Goal: Transaction & Acquisition: Purchase product/service

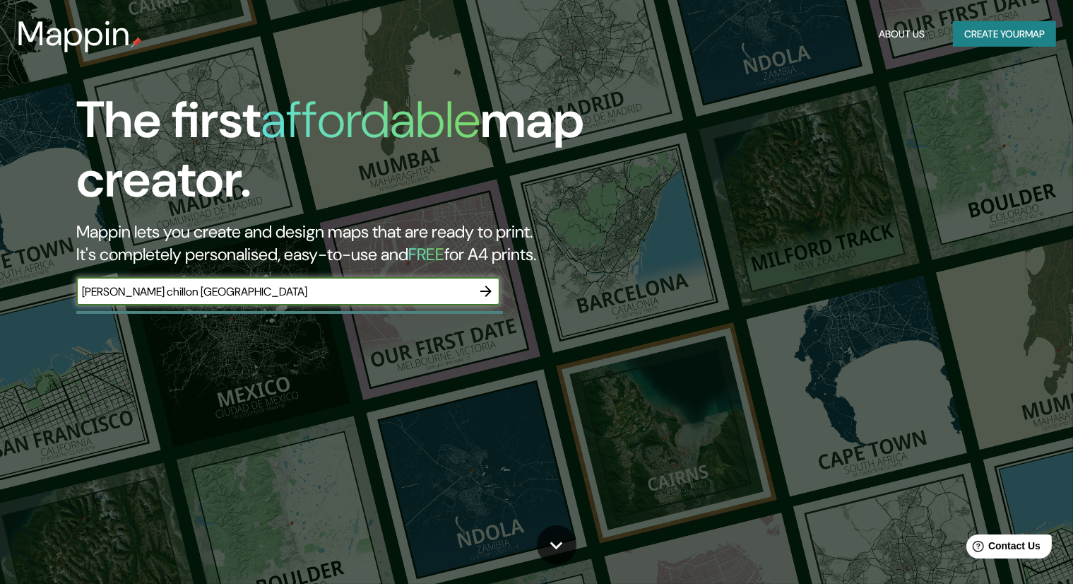
type input "[PERSON_NAME] chillon [GEOGRAPHIC_DATA]"
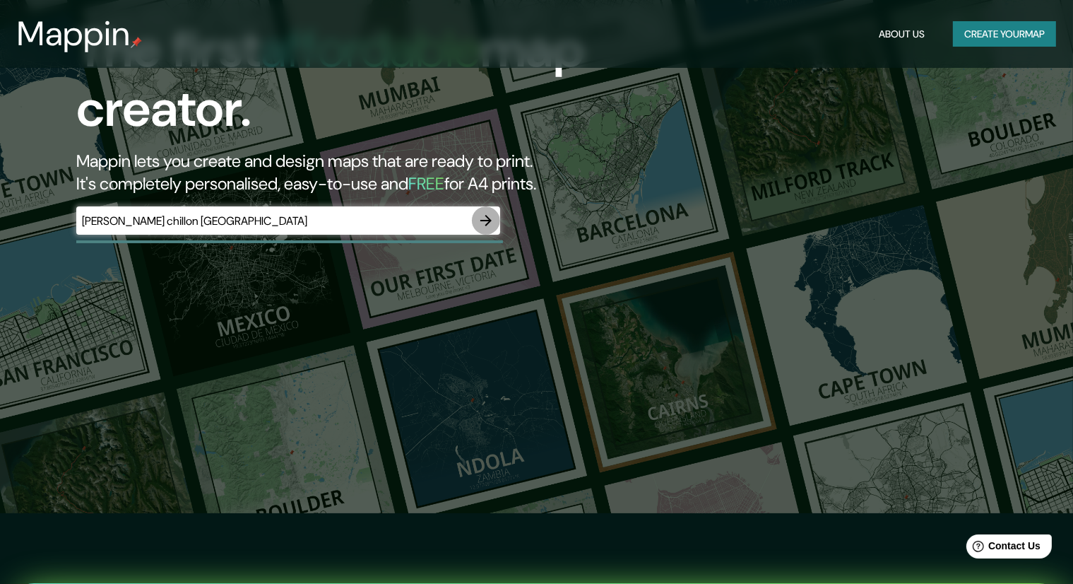
click at [485, 217] on icon "button" at bounding box center [486, 220] width 17 height 17
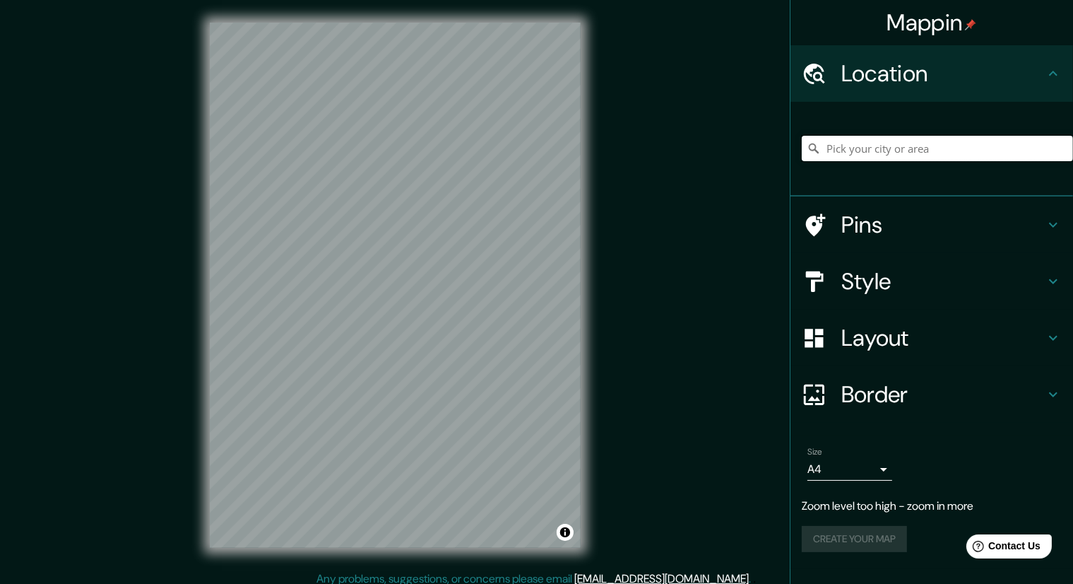
click at [936, 157] on input "Pick your city or area" at bounding box center [937, 148] width 271 height 25
type input "lima"
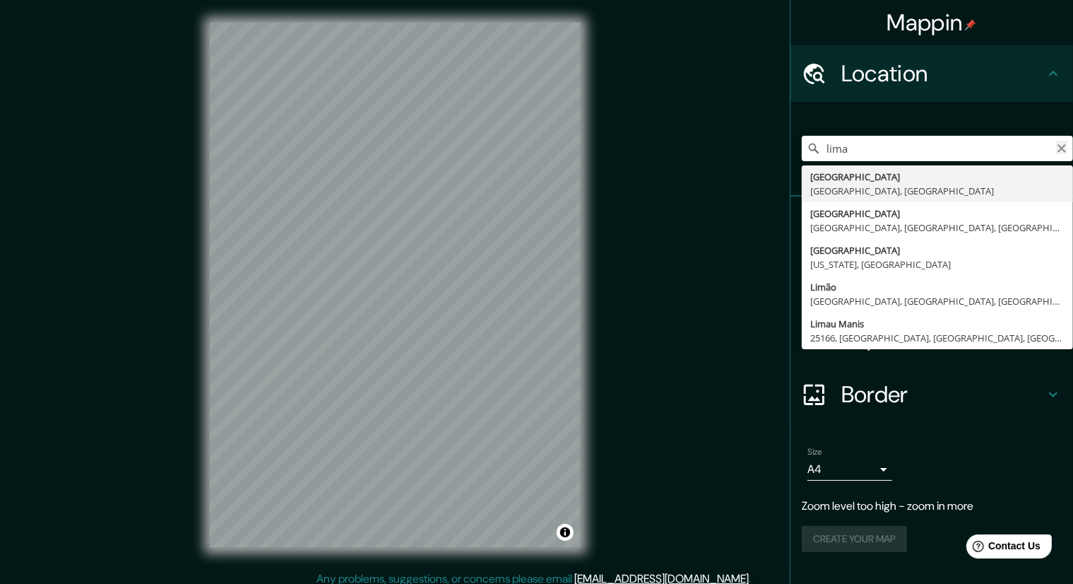
click at [1061, 148] on icon "Clear" at bounding box center [1062, 148] width 8 height 8
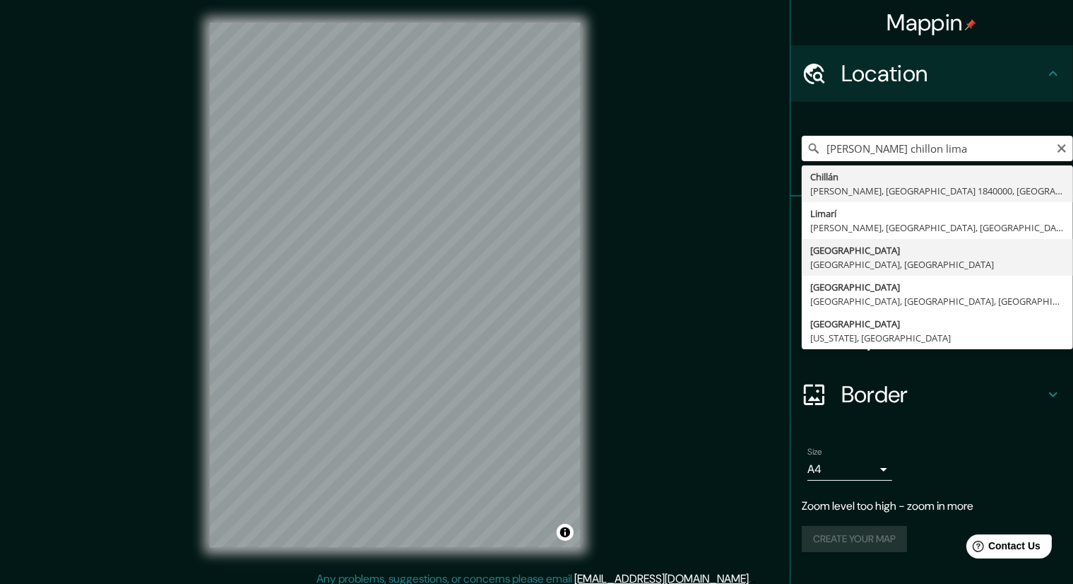
type input "[GEOGRAPHIC_DATA], [GEOGRAPHIC_DATA], [GEOGRAPHIC_DATA]"
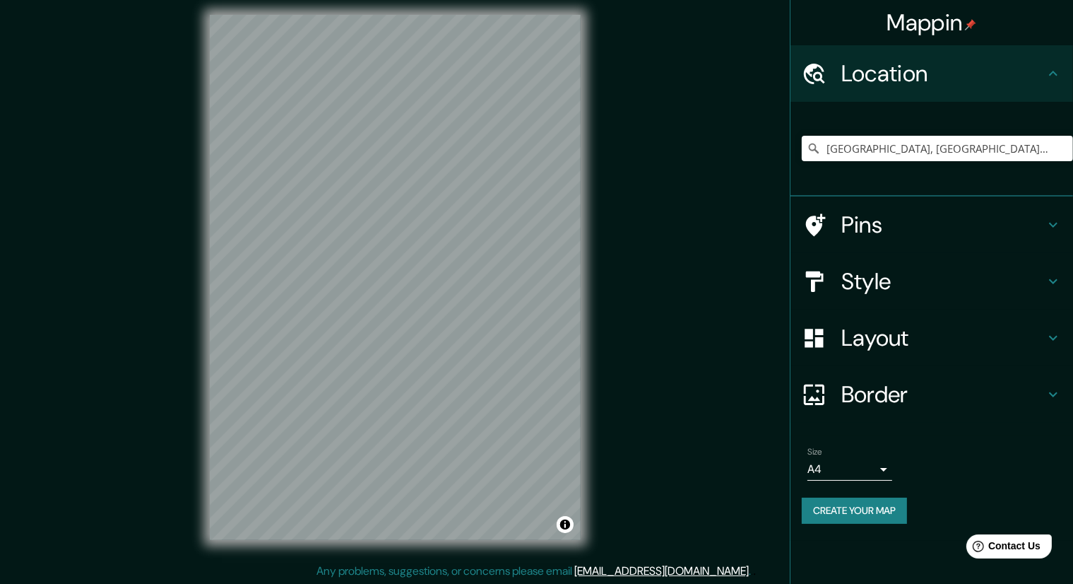
scroll to position [9, 0]
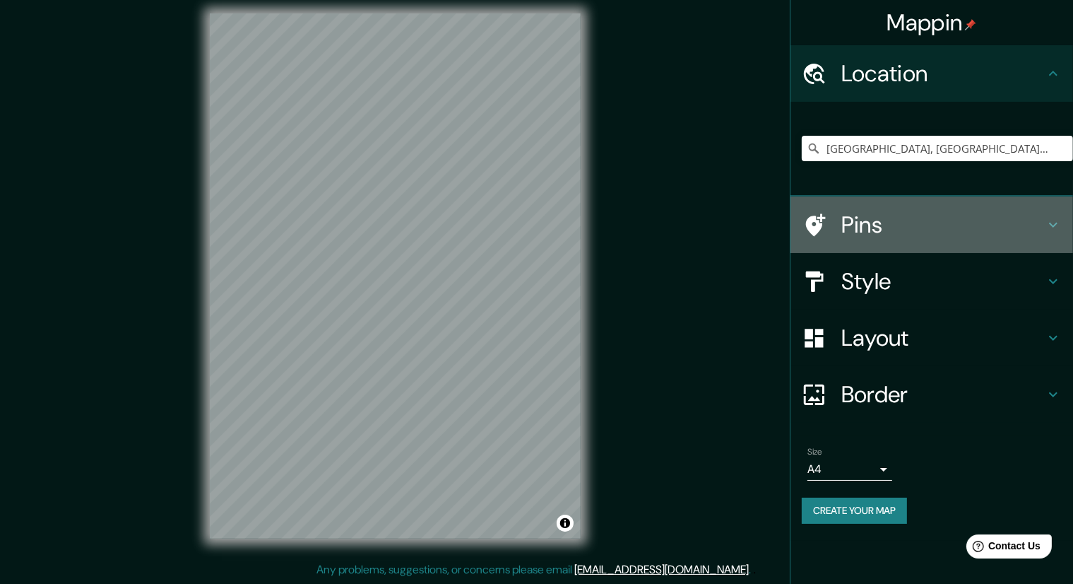
click at [938, 232] on h4 "Pins" at bounding box center [943, 225] width 203 height 28
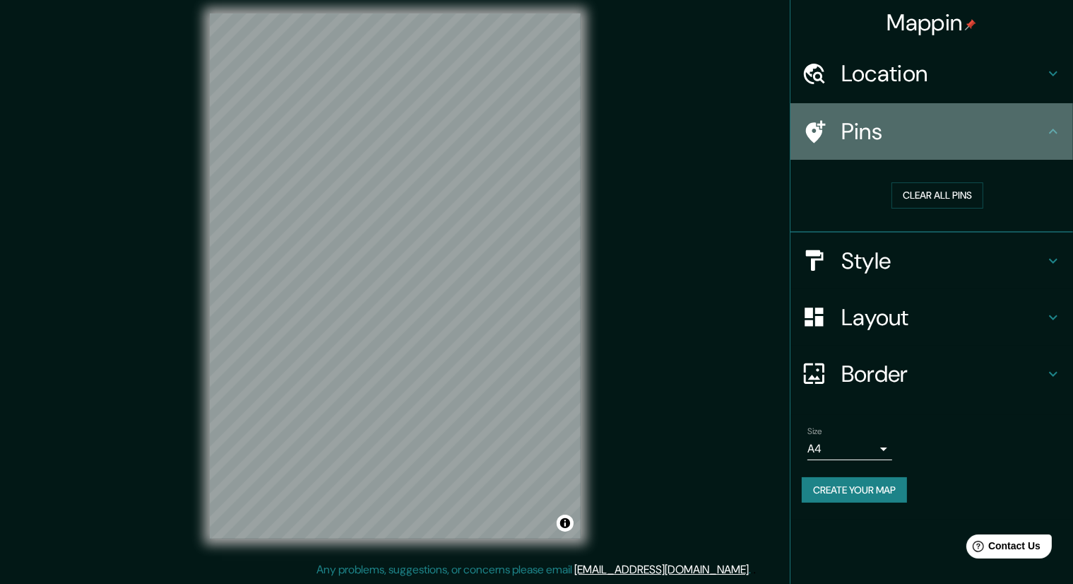
click at [998, 142] on h4 "Pins" at bounding box center [943, 131] width 203 height 28
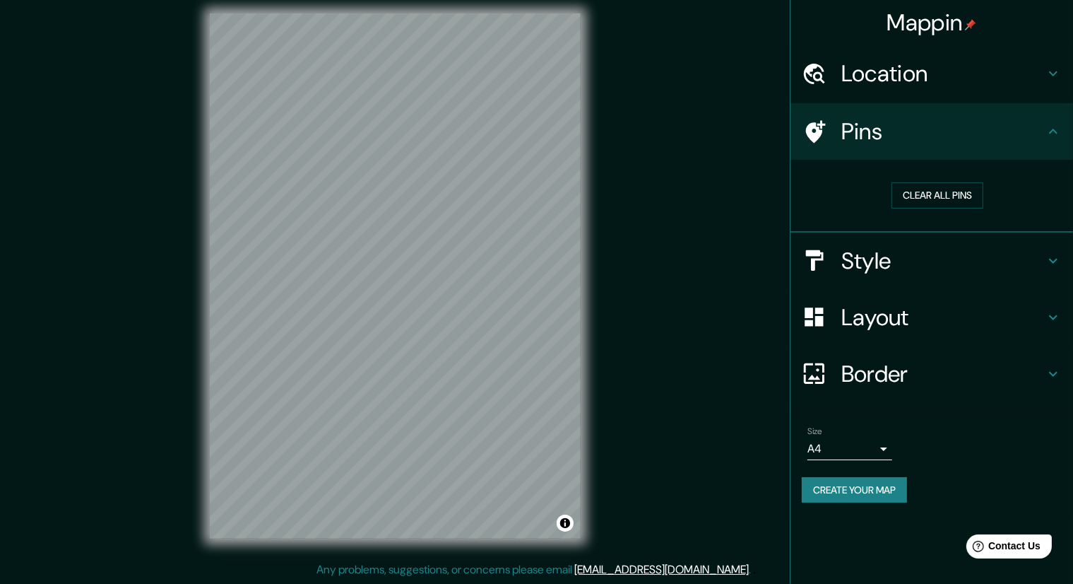
click at [932, 247] on h4 "Style" at bounding box center [943, 261] width 203 height 28
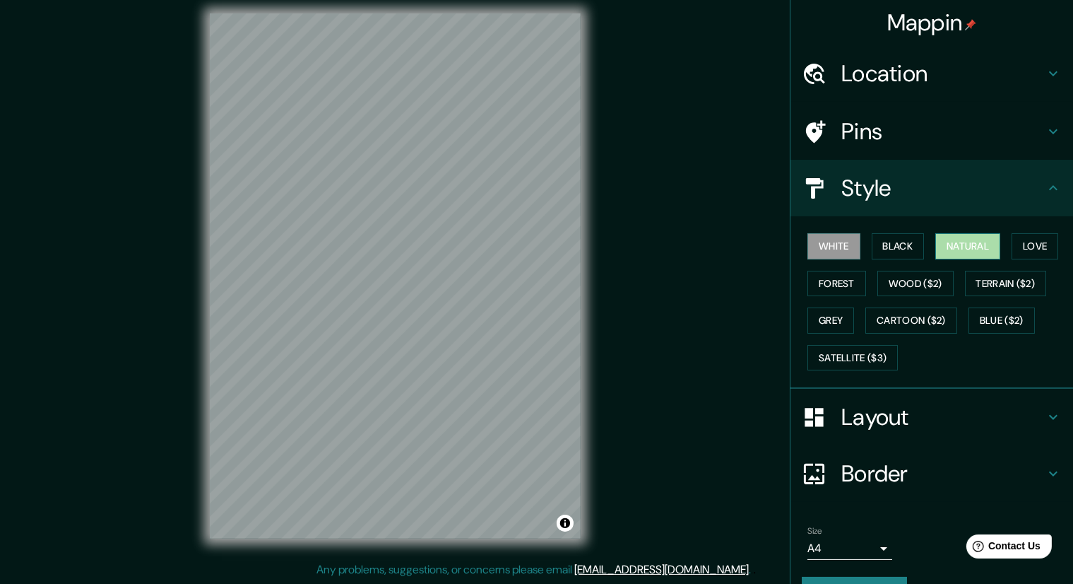
click at [980, 249] on button "Natural" at bounding box center [968, 246] width 65 height 26
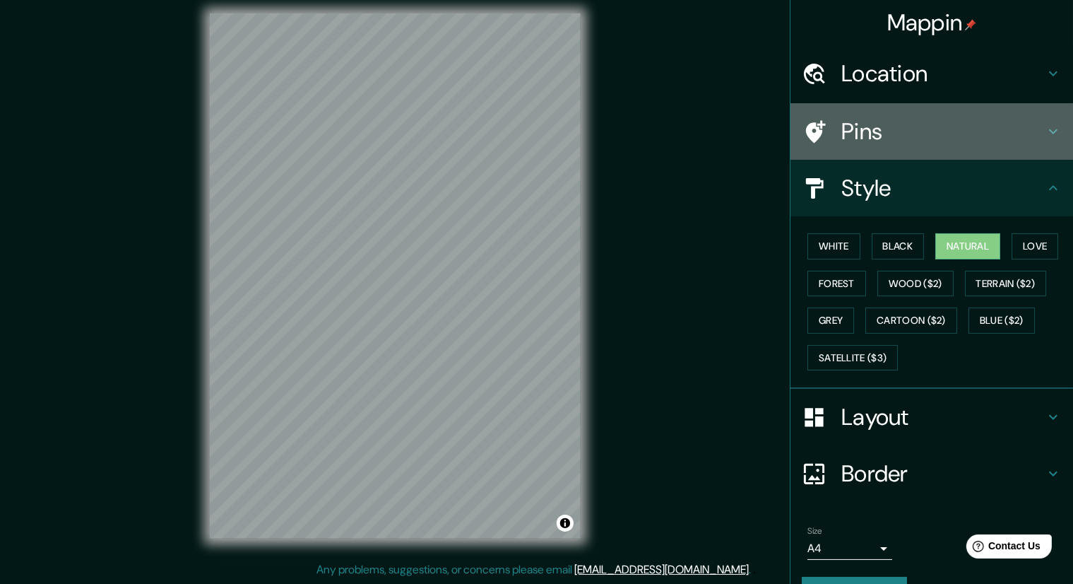
click at [936, 140] on h4 "Pins" at bounding box center [943, 131] width 203 height 28
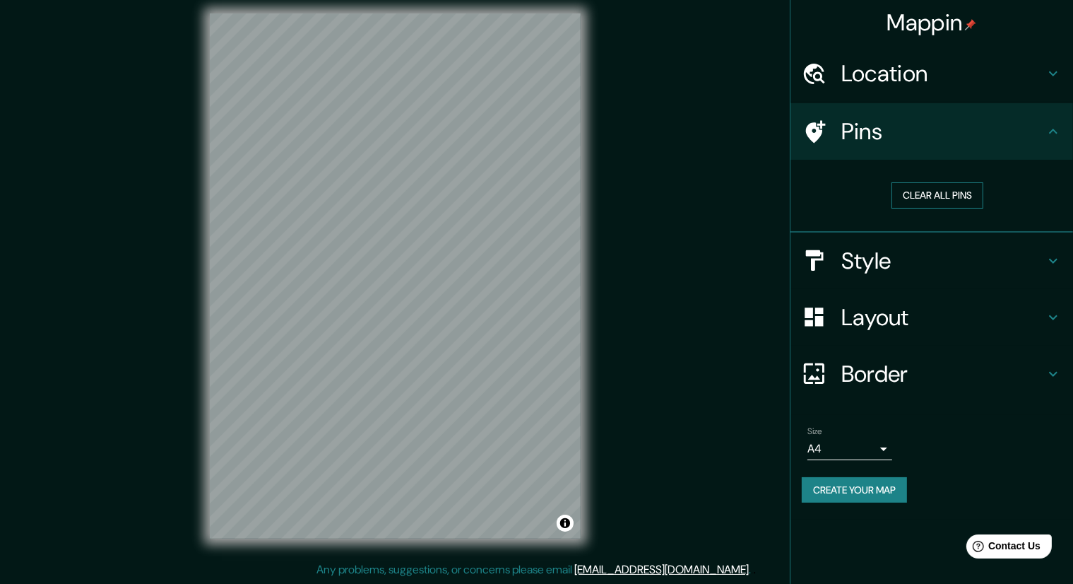
click at [912, 189] on button "Clear all pins" at bounding box center [938, 195] width 92 height 26
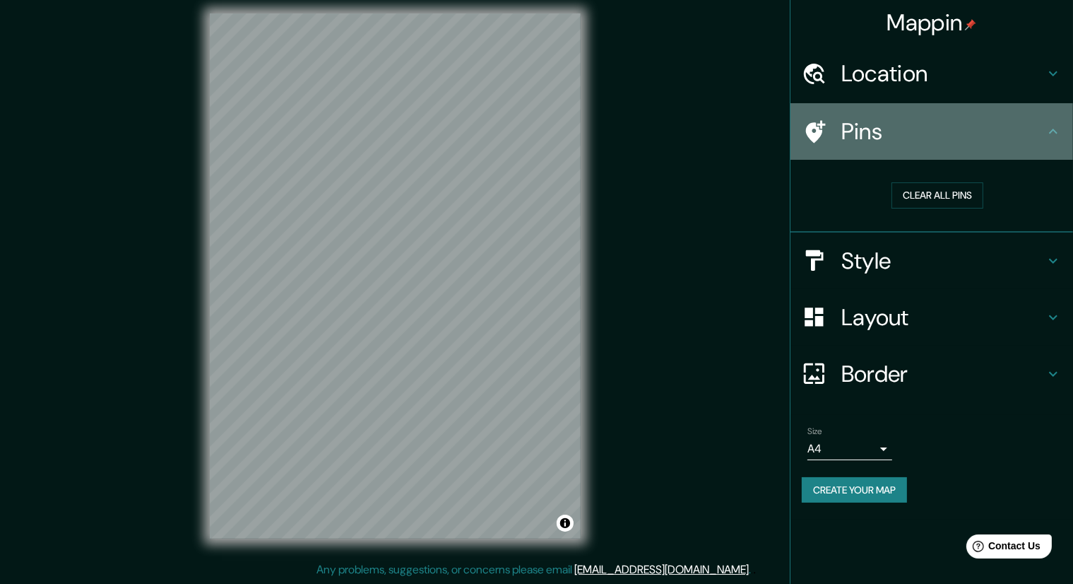
click at [958, 149] on div "Pins" at bounding box center [932, 131] width 283 height 57
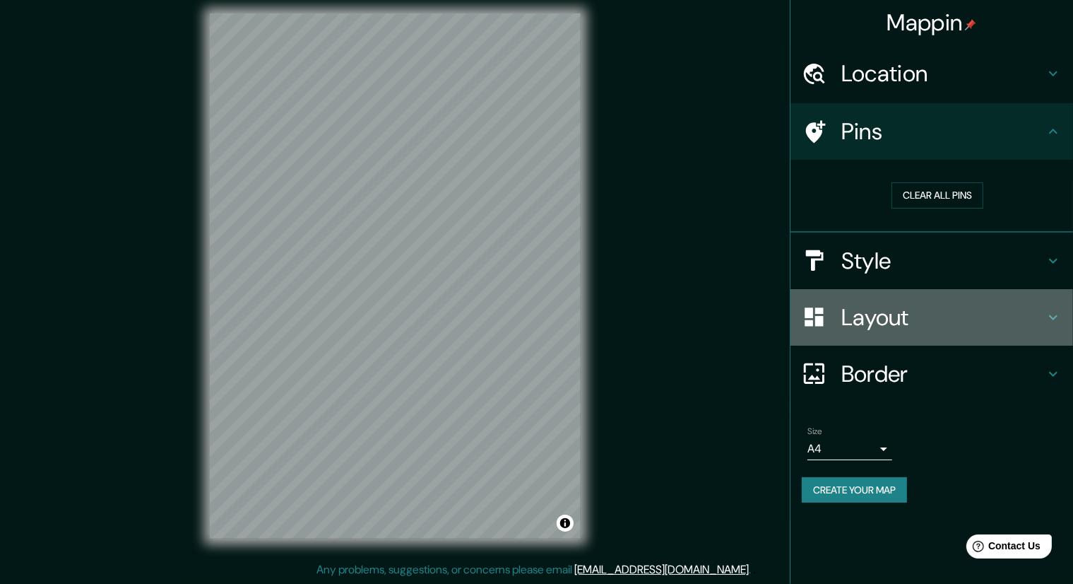
click at [881, 311] on h4 "Layout" at bounding box center [943, 317] width 203 height 28
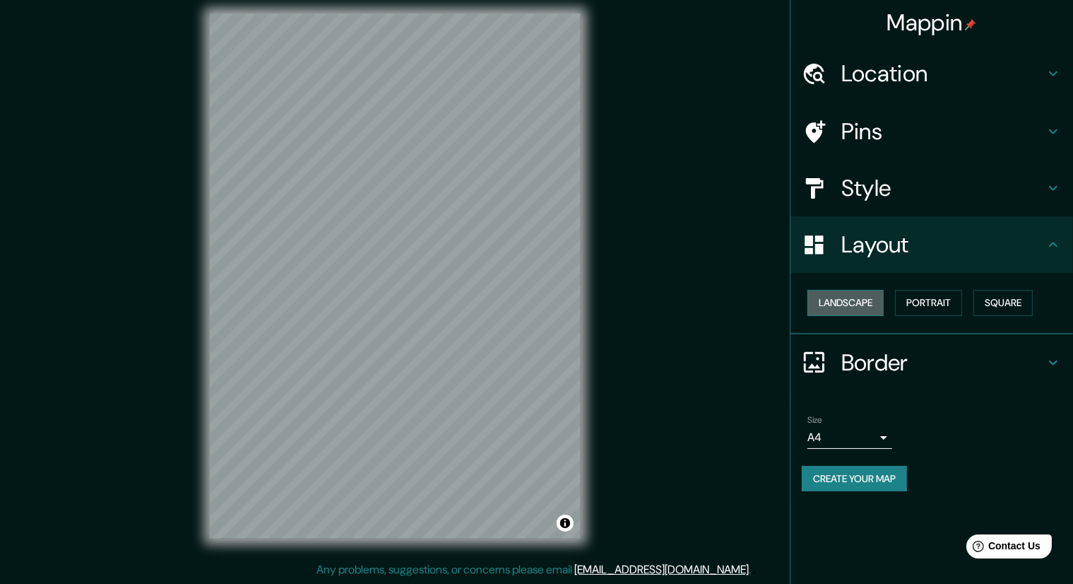
click at [854, 293] on button "Landscape" at bounding box center [846, 303] width 76 height 26
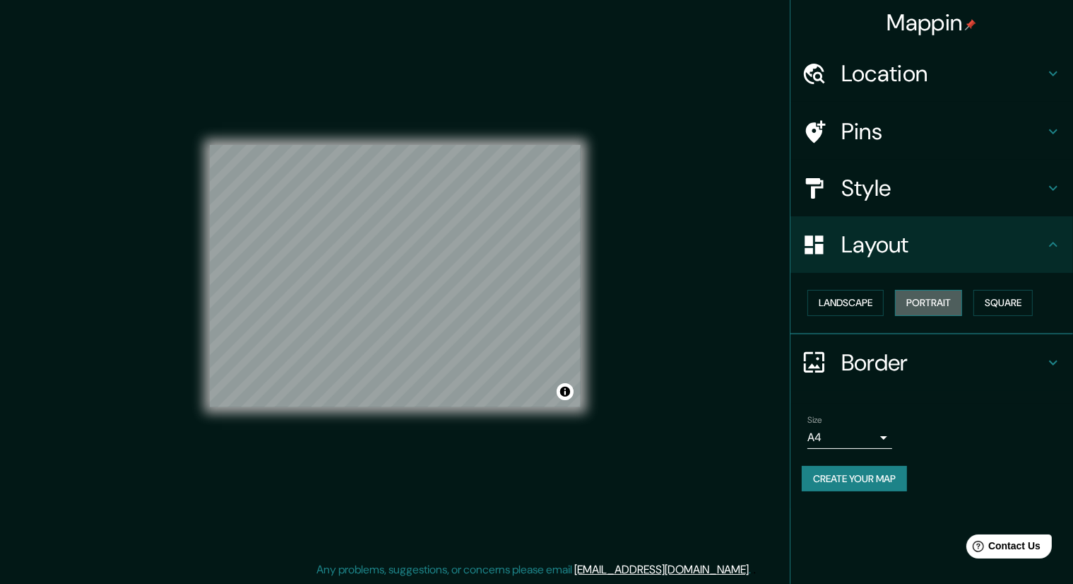
click at [931, 309] on button "Portrait" at bounding box center [928, 303] width 67 height 26
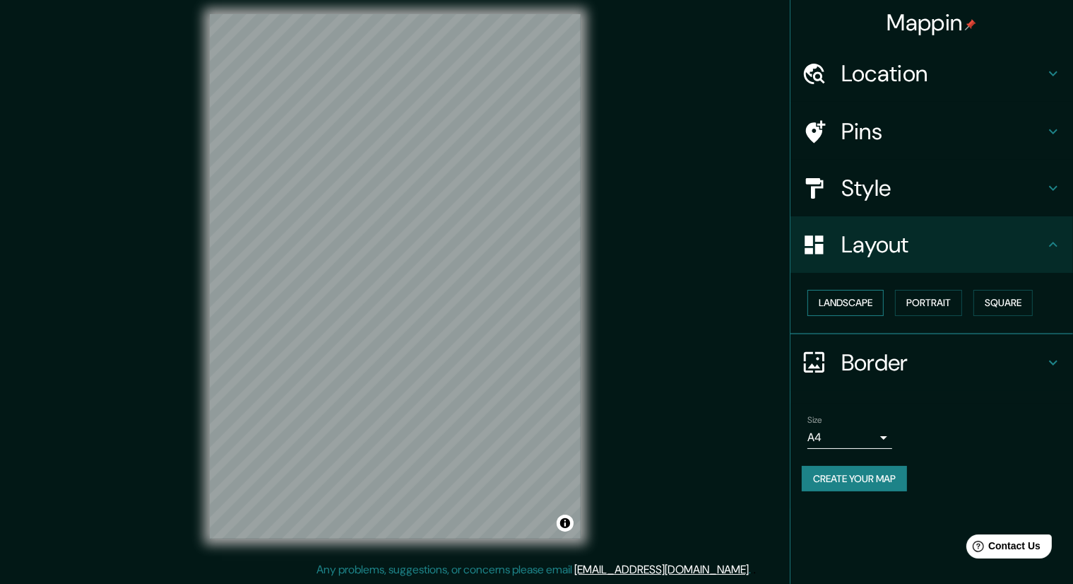
click at [867, 297] on button "Landscape" at bounding box center [846, 303] width 76 height 26
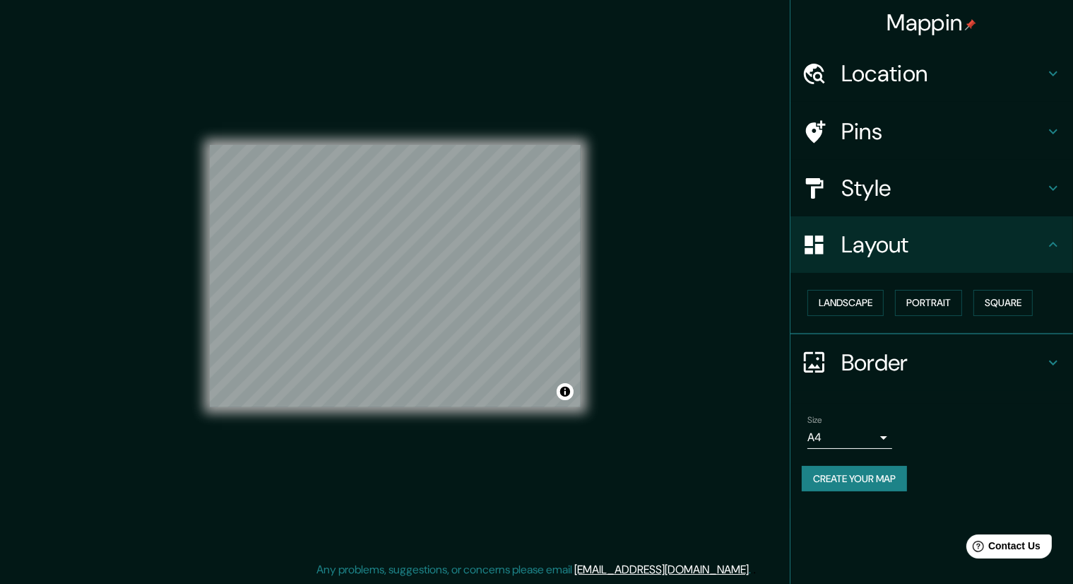
click at [905, 353] on h4 "Border" at bounding box center [943, 362] width 203 height 28
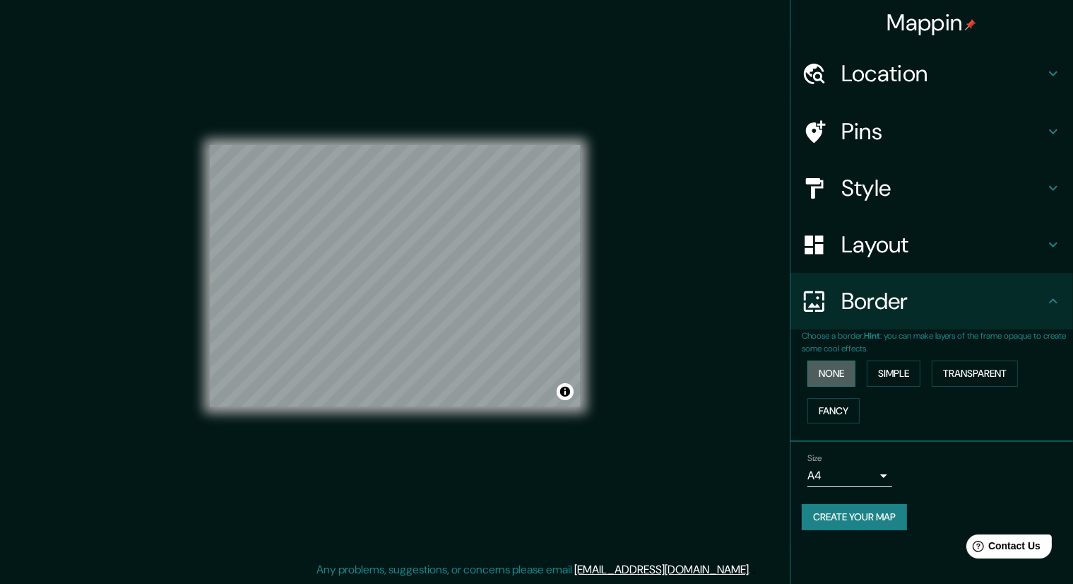
click at [817, 369] on button "None" at bounding box center [832, 373] width 48 height 26
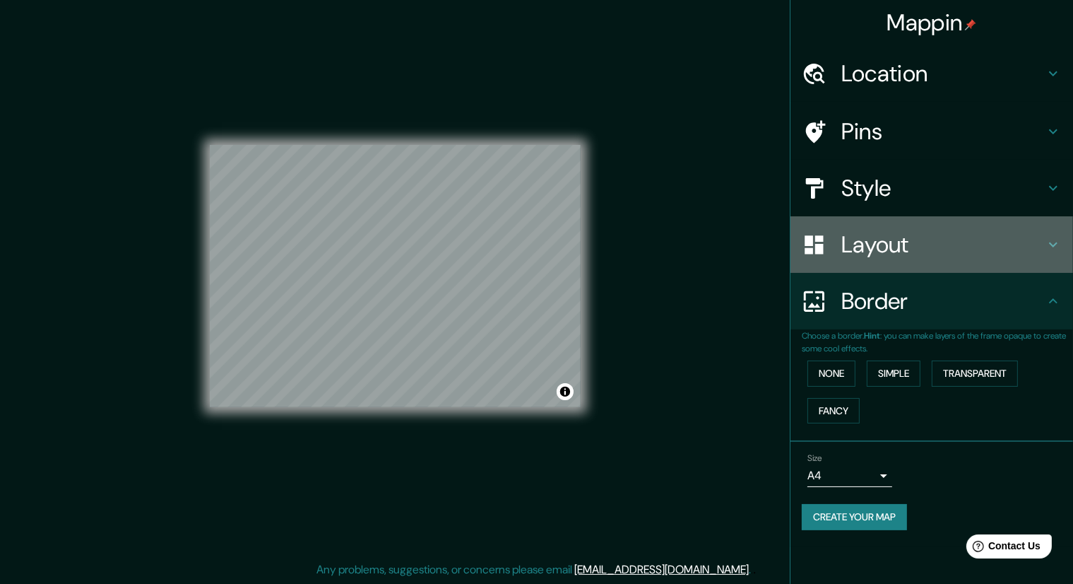
click at [967, 247] on h4 "Layout" at bounding box center [943, 244] width 203 height 28
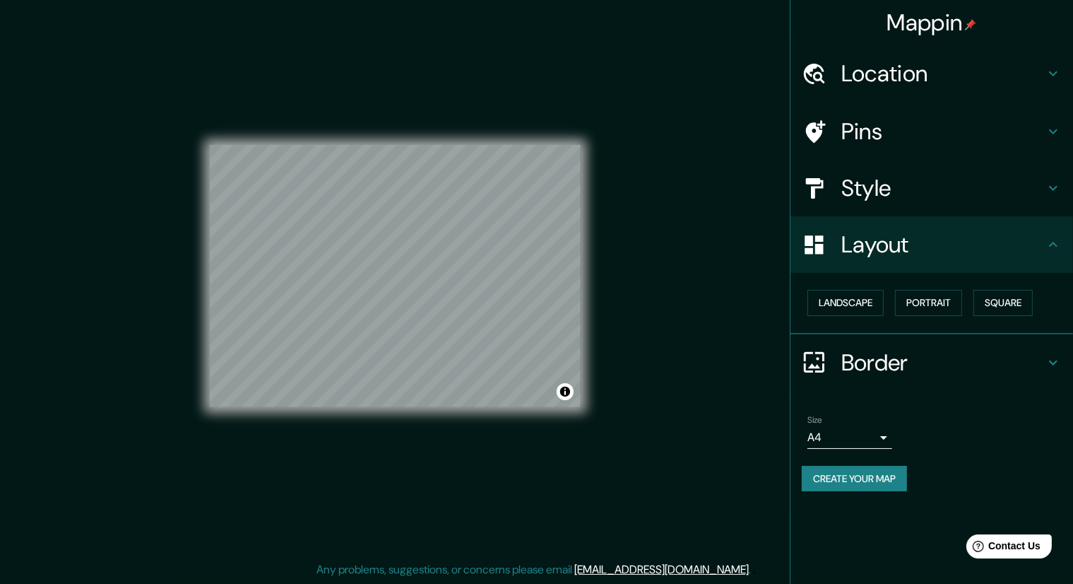
click at [936, 197] on h4 "Style" at bounding box center [943, 188] width 203 height 28
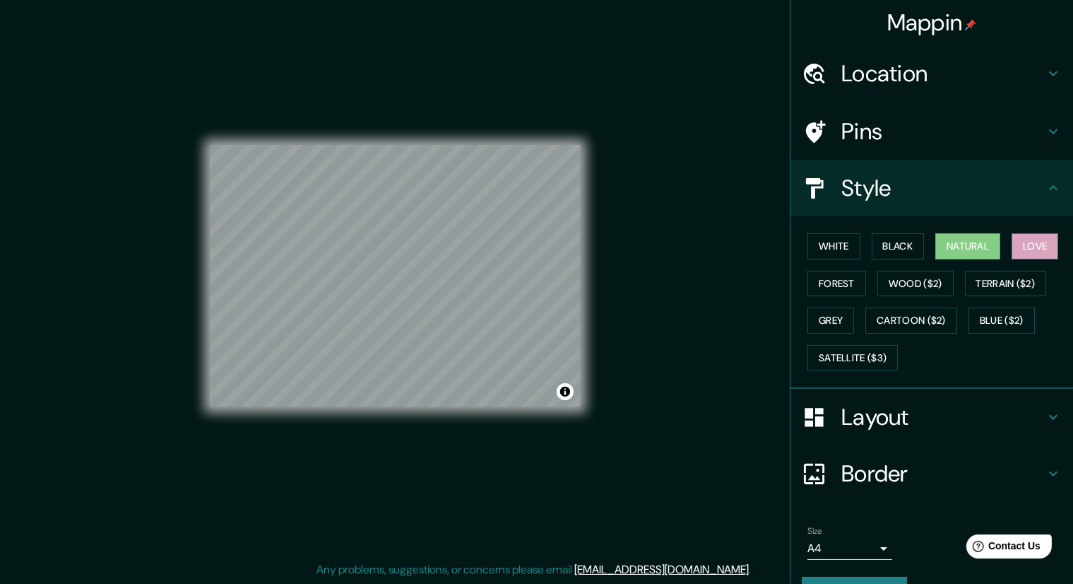
click at [1016, 249] on button "Love" at bounding box center [1035, 246] width 47 height 26
click at [818, 278] on button "Forest" at bounding box center [837, 284] width 59 height 26
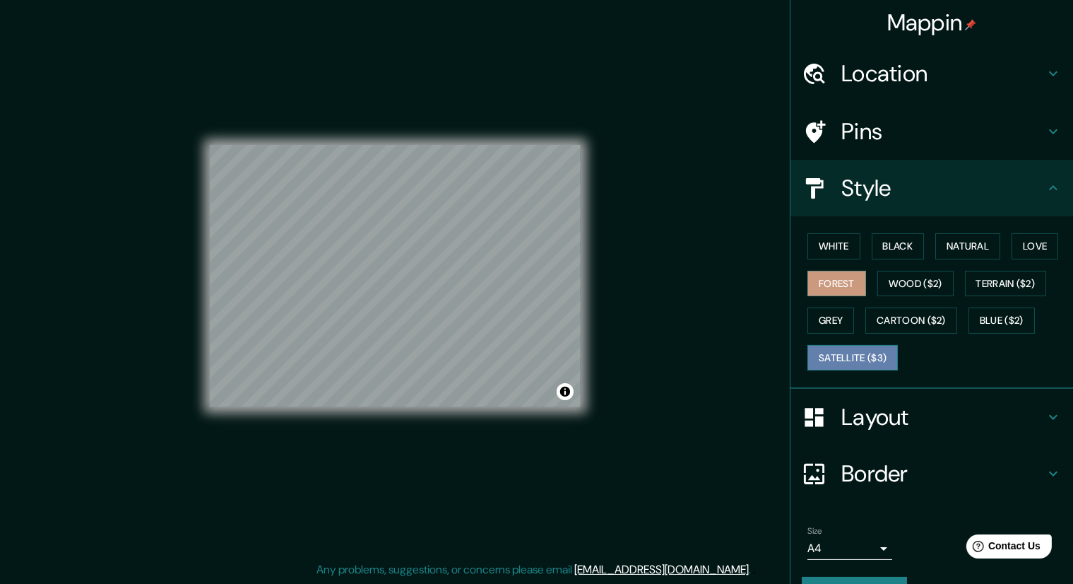
click at [862, 355] on button "Satellite ($3)" at bounding box center [853, 358] width 90 height 26
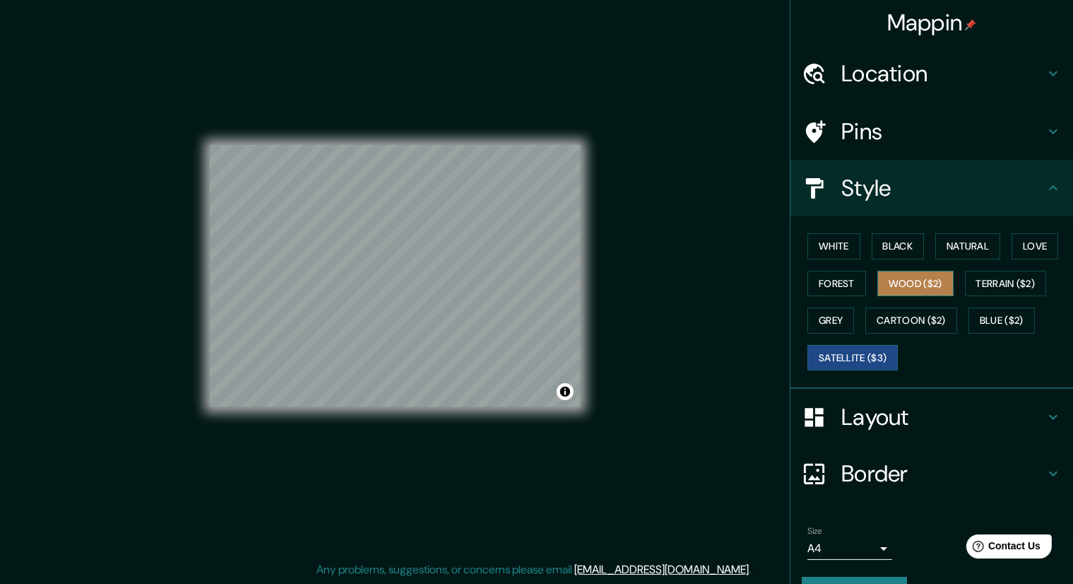
click at [916, 286] on button "Wood ($2)" at bounding box center [916, 284] width 76 height 26
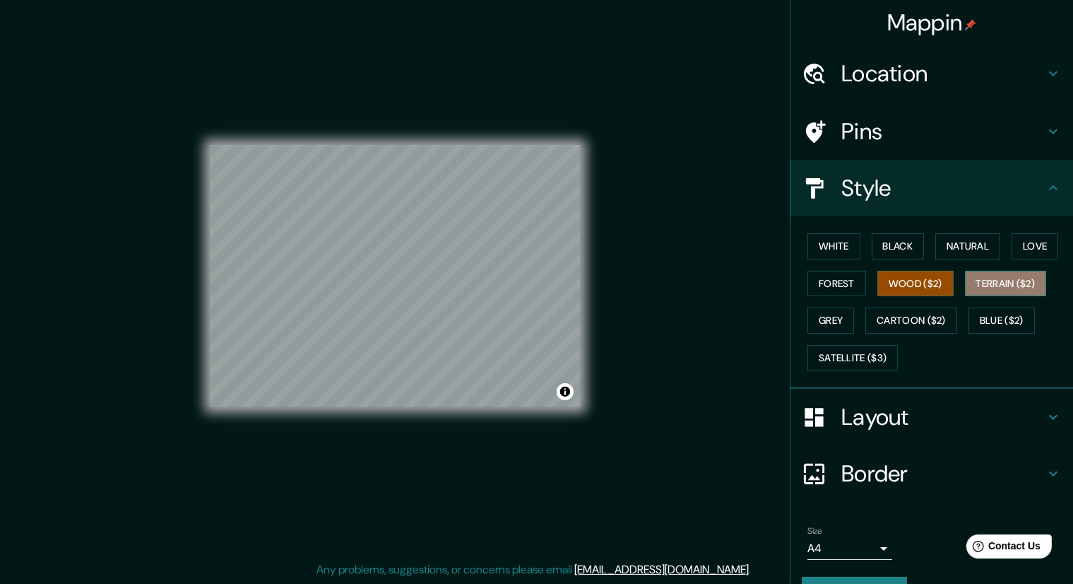
click at [993, 274] on button "Terrain ($2)" at bounding box center [1006, 284] width 82 height 26
click at [995, 128] on h4 "Pins" at bounding box center [943, 131] width 203 height 28
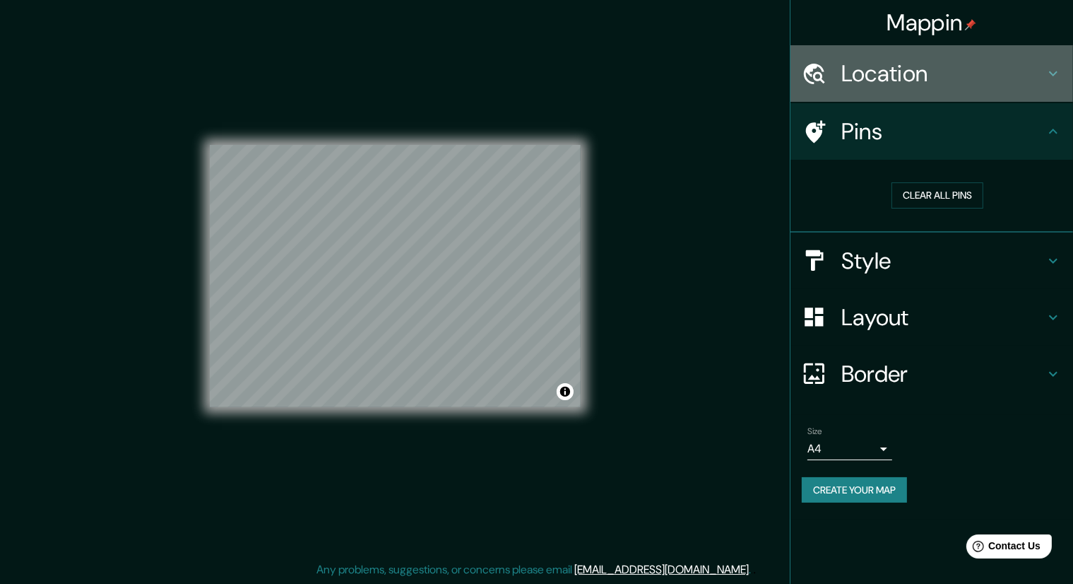
click at [984, 72] on h4 "Location" at bounding box center [943, 73] width 203 height 28
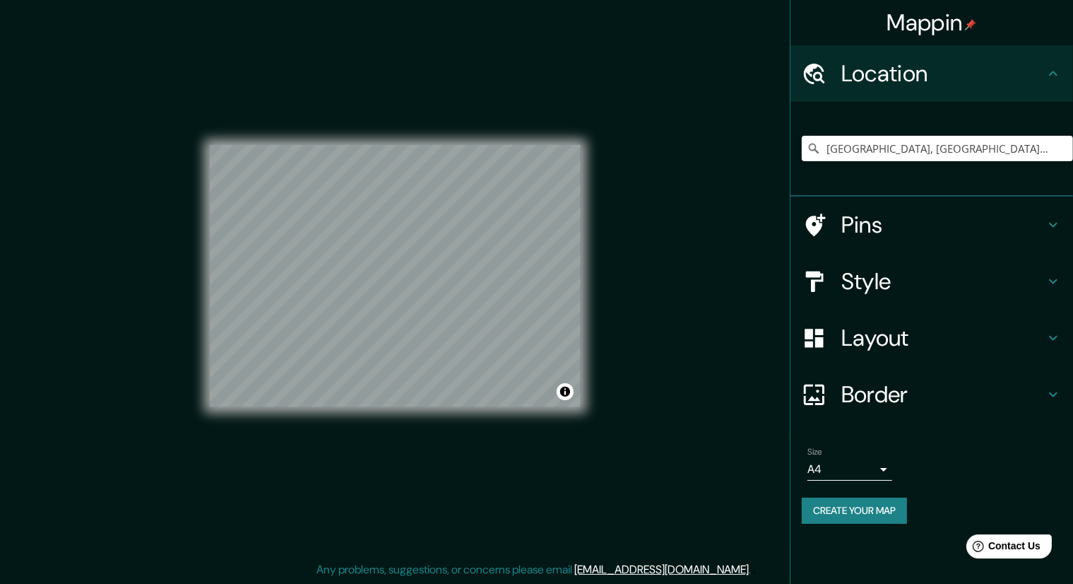
click at [938, 126] on div "[GEOGRAPHIC_DATA], [GEOGRAPHIC_DATA], [GEOGRAPHIC_DATA]" at bounding box center [937, 148] width 271 height 71
drag, startPoint x: 926, startPoint y: 145, endPoint x: 938, endPoint y: 143, distance: 12.8
click at [932, 144] on input "[GEOGRAPHIC_DATA], [GEOGRAPHIC_DATA], [GEOGRAPHIC_DATA]" at bounding box center [937, 148] width 271 height 25
click at [1063, 154] on input "[GEOGRAPHIC_DATA], [GEOGRAPHIC_DATA], [GEOGRAPHIC_DATA]" at bounding box center [937, 148] width 271 height 25
click at [1060, 151] on icon "Clear" at bounding box center [1061, 148] width 11 height 11
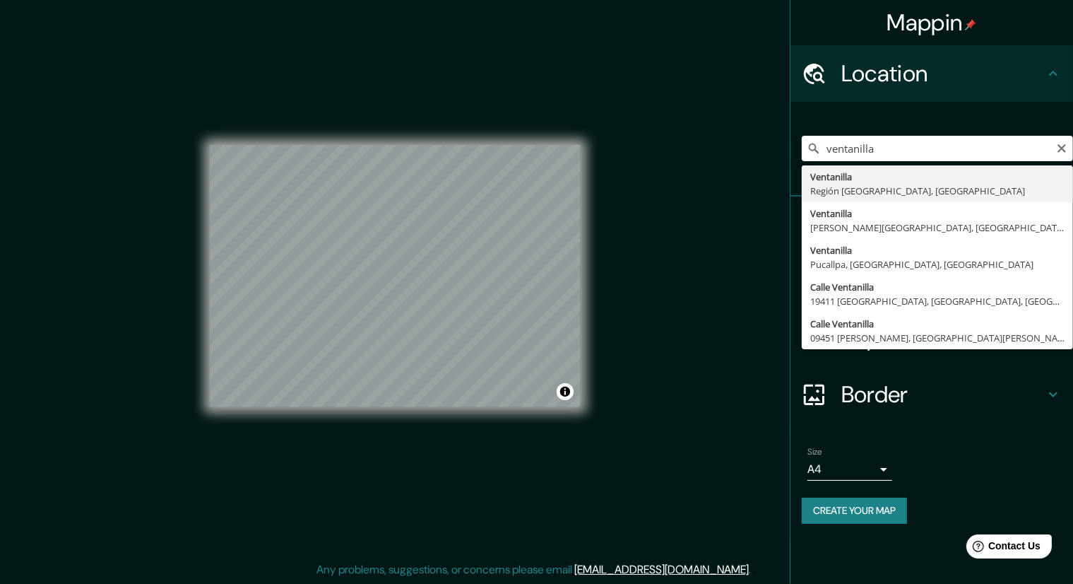
type input "Ventanilla, [GEOGRAPHIC_DATA], [GEOGRAPHIC_DATA]"
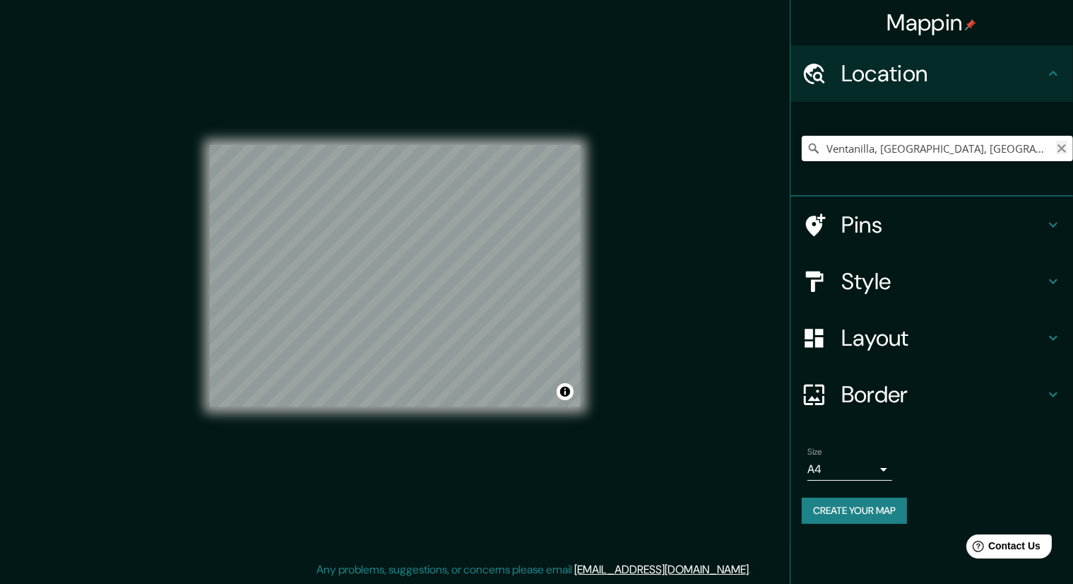
click at [1063, 151] on icon "Clear" at bounding box center [1061, 148] width 11 height 11
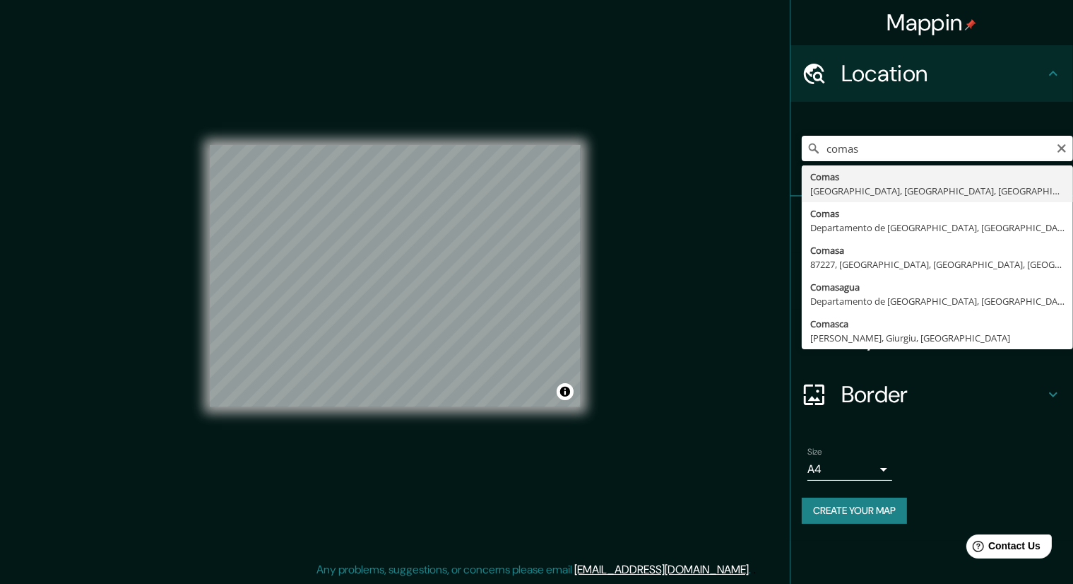
type input "Comas, [GEOGRAPHIC_DATA], [GEOGRAPHIC_DATA], [GEOGRAPHIC_DATA]"
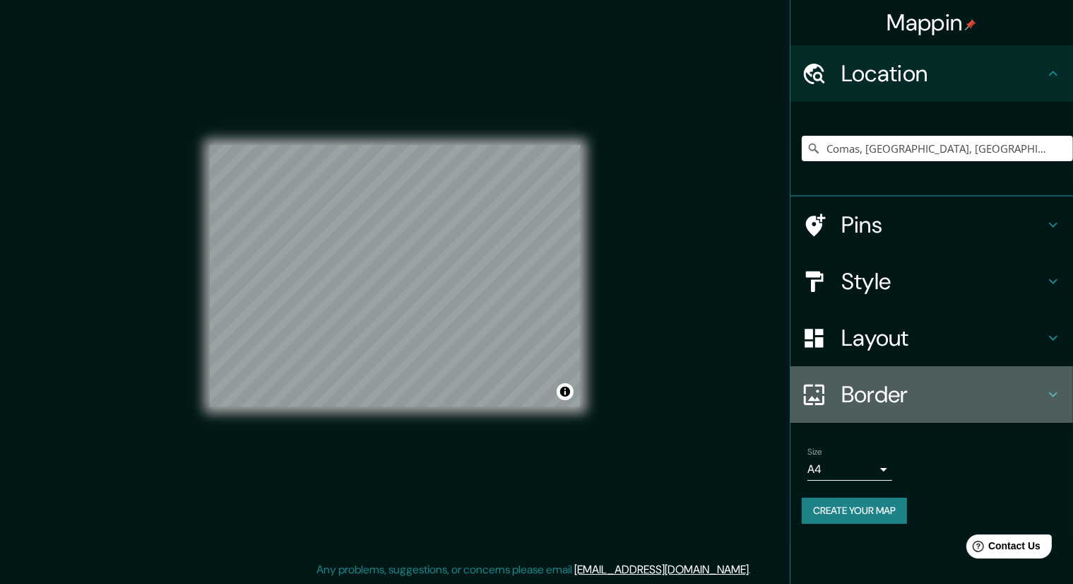
click at [1000, 402] on h4 "Border" at bounding box center [943, 394] width 203 height 28
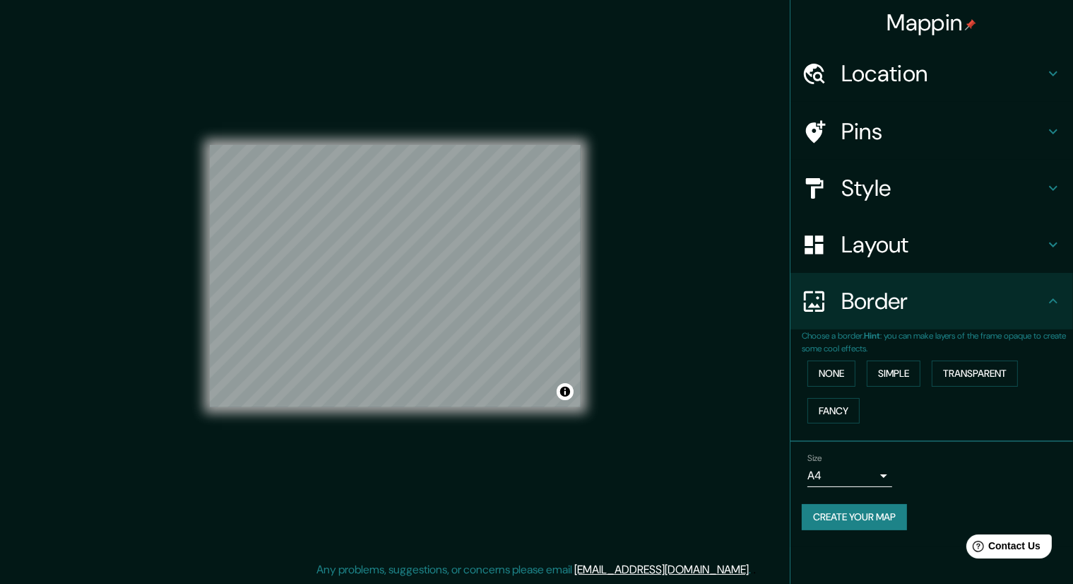
click at [1008, 259] on div "Layout" at bounding box center [932, 244] width 283 height 57
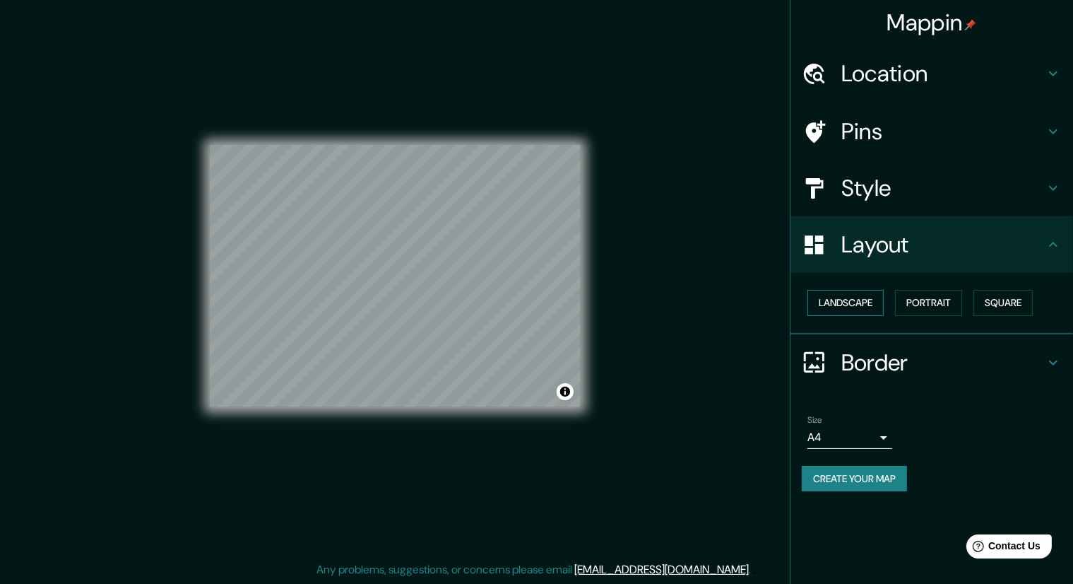
click at [863, 293] on button "Landscape" at bounding box center [846, 303] width 76 height 26
click at [955, 308] on button "Portrait" at bounding box center [928, 303] width 67 height 26
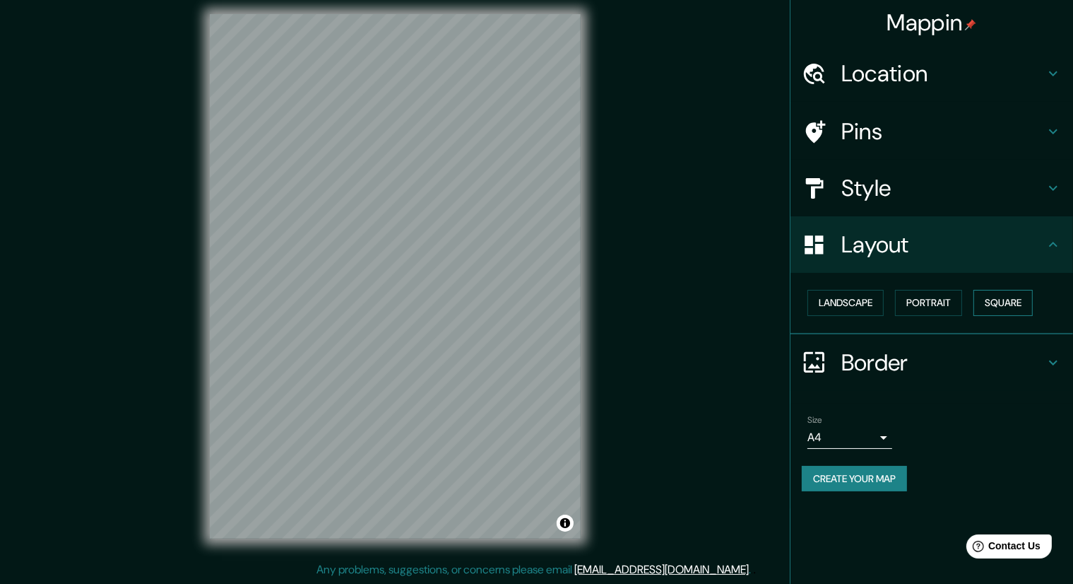
click at [1023, 300] on button "Square" at bounding box center [1003, 303] width 59 height 26
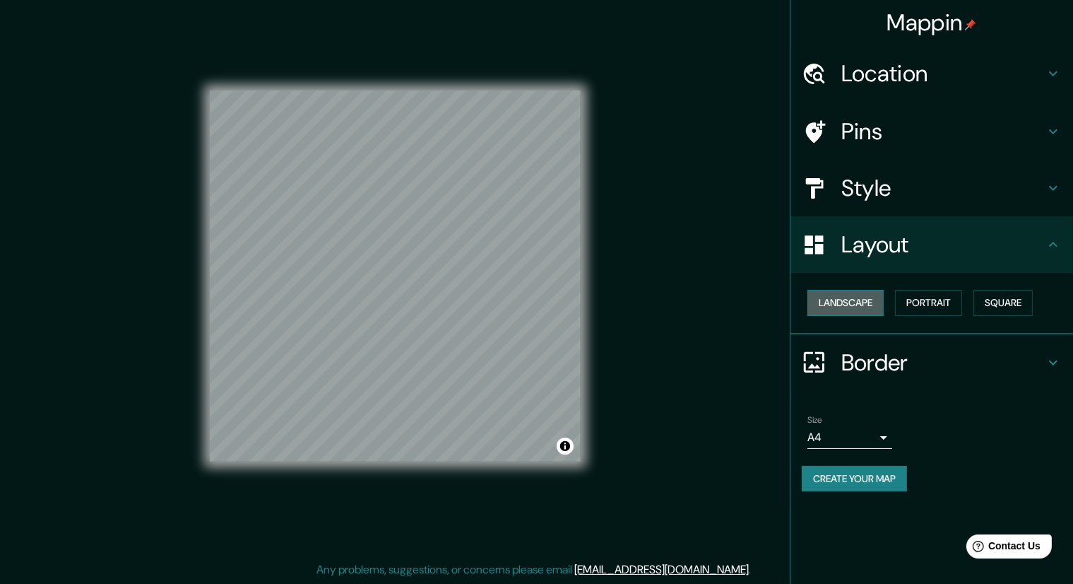
click at [833, 294] on button "Landscape" at bounding box center [846, 303] width 76 height 26
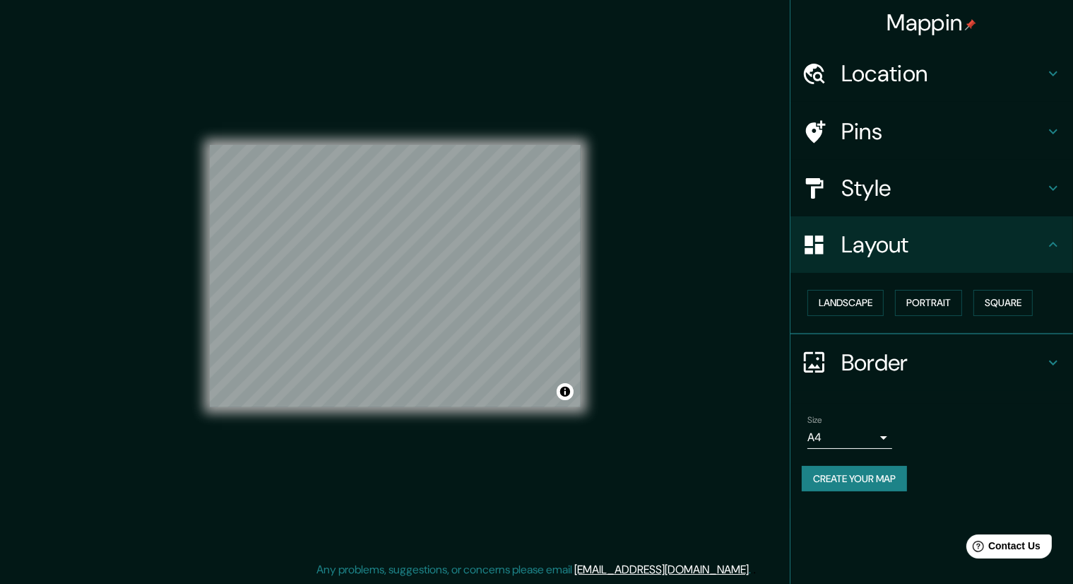
drag, startPoint x: 896, startPoint y: 431, endPoint x: 888, endPoint y: 435, distance: 8.5
click at [895, 432] on div "Size A4 single" at bounding box center [932, 431] width 260 height 45
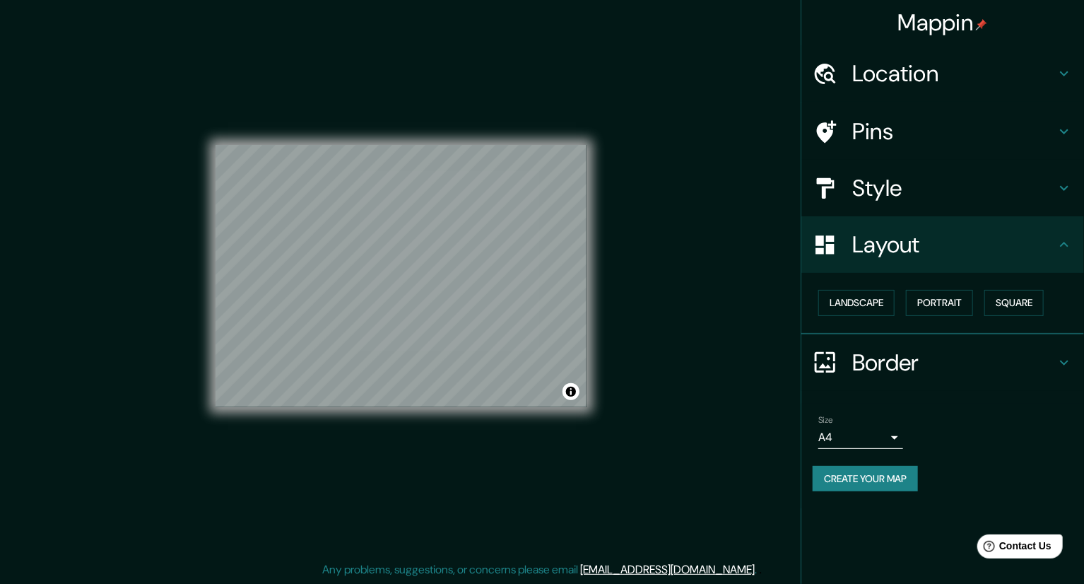
click at [888, 435] on body "Mappin Location [GEOGRAPHIC_DATA], [GEOGRAPHIC_DATA], [GEOGRAPHIC_DATA], [GEOGR…" at bounding box center [542, 283] width 1084 height 584
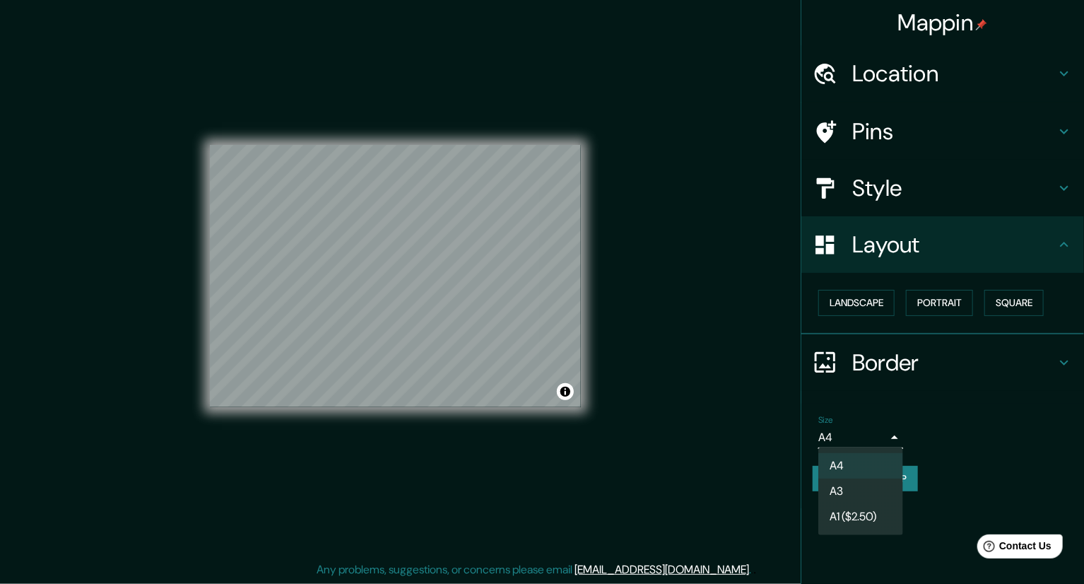
click at [866, 487] on li "A3" at bounding box center [860, 490] width 85 height 25
type input "a4"
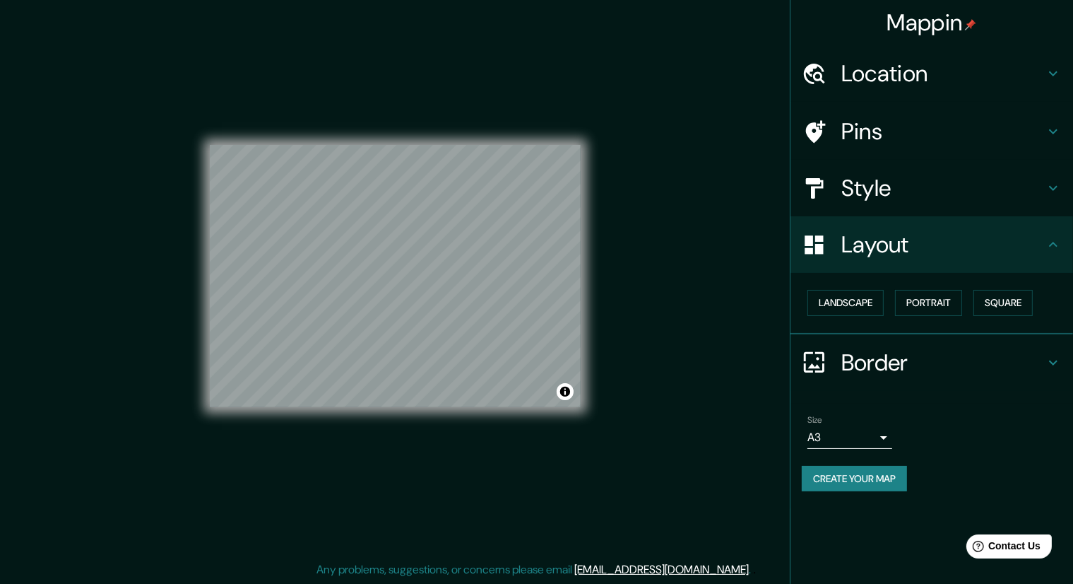
click at [952, 355] on h4 "Border" at bounding box center [943, 362] width 203 height 28
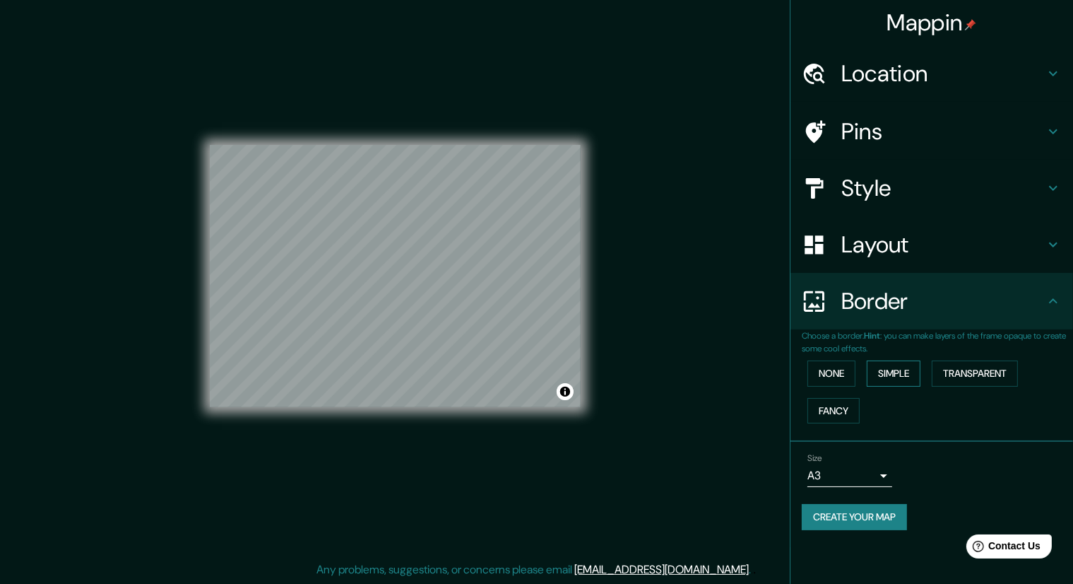
click at [910, 374] on button "Simple" at bounding box center [894, 373] width 54 height 26
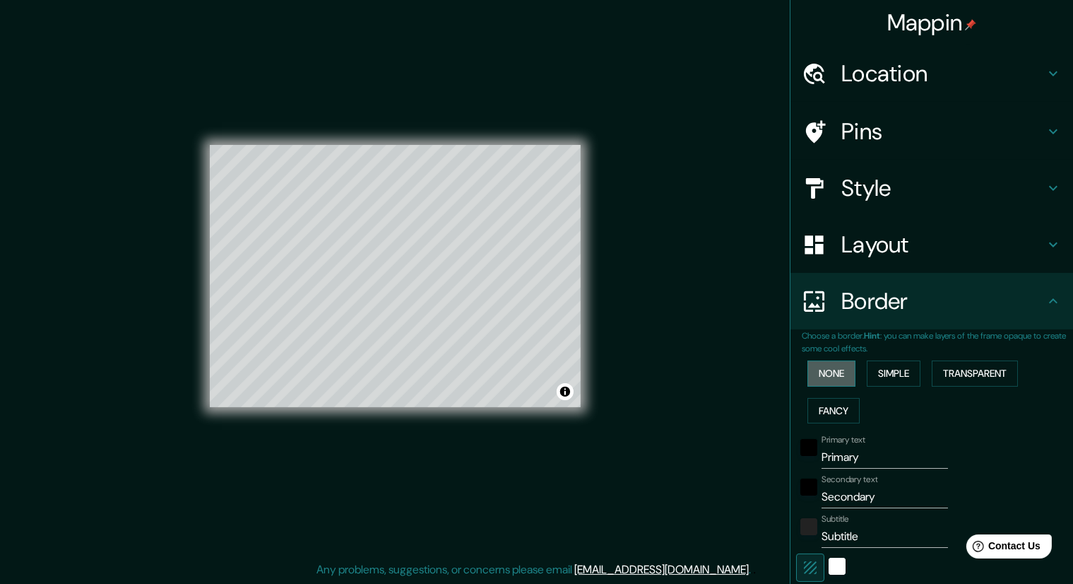
click at [839, 371] on button "None" at bounding box center [832, 373] width 48 height 26
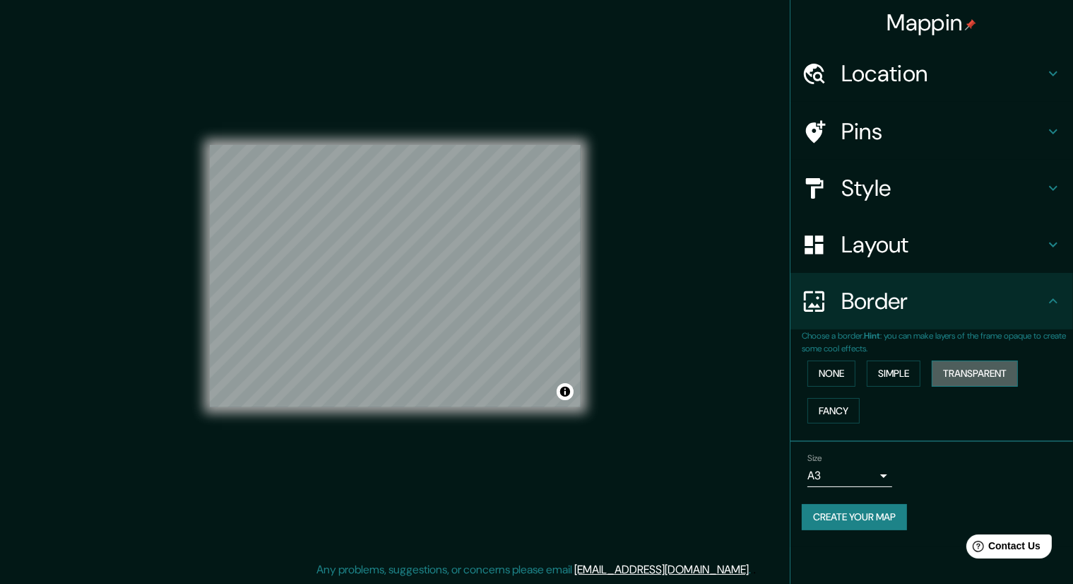
click at [990, 377] on button "Transparent" at bounding box center [975, 373] width 86 height 26
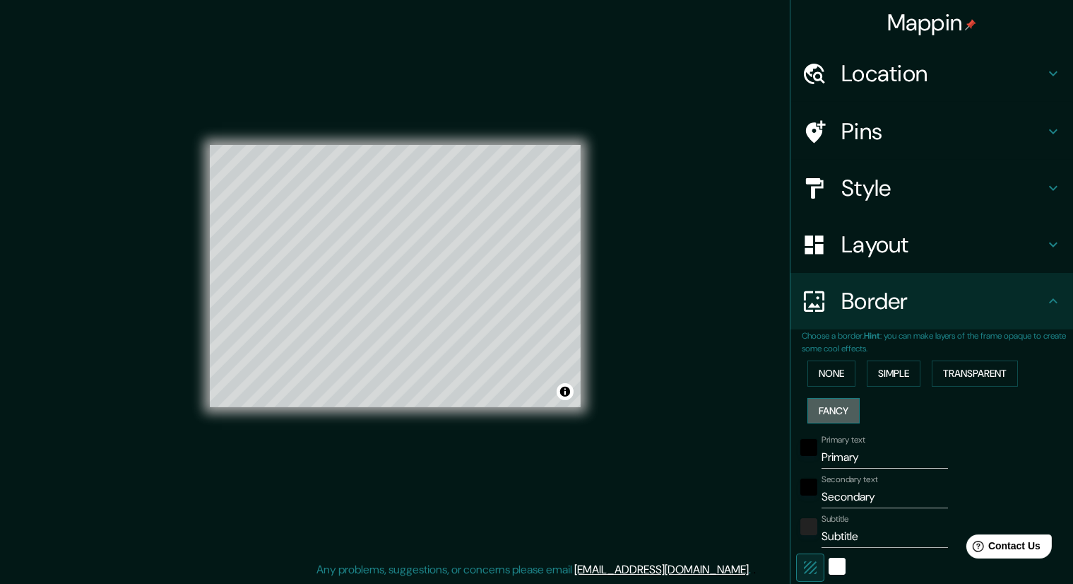
click at [830, 402] on button "Fancy" at bounding box center [834, 411] width 52 height 26
click at [837, 365] on button "None" at bounding box center [832, 373] width 48 height 26
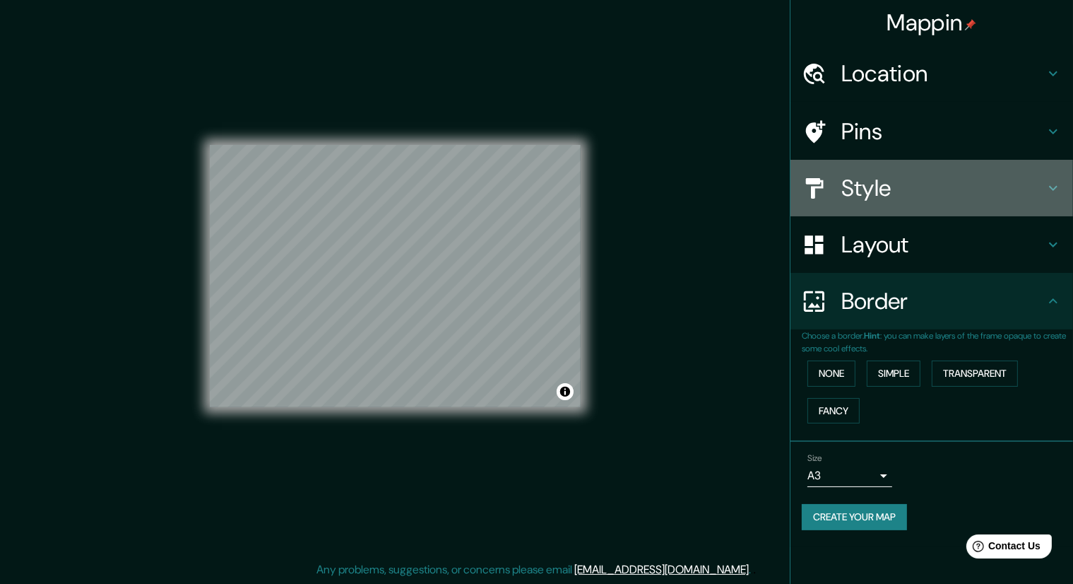
click at [904, 168] on div "Style" at bounding box center [932, 188] width 283 height 57
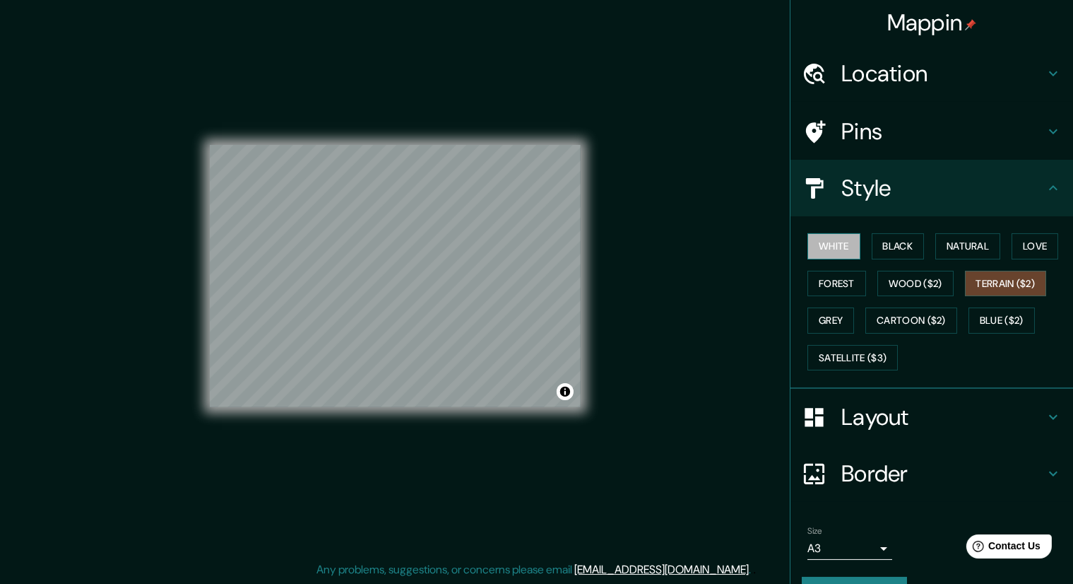
click at [831, 242] on button "White" at bounding box center [834, 246] width 53 height 26
click at [878, 314] on button "Cartoon ($2)" at bounding box center [912, 320] width 92 height 26
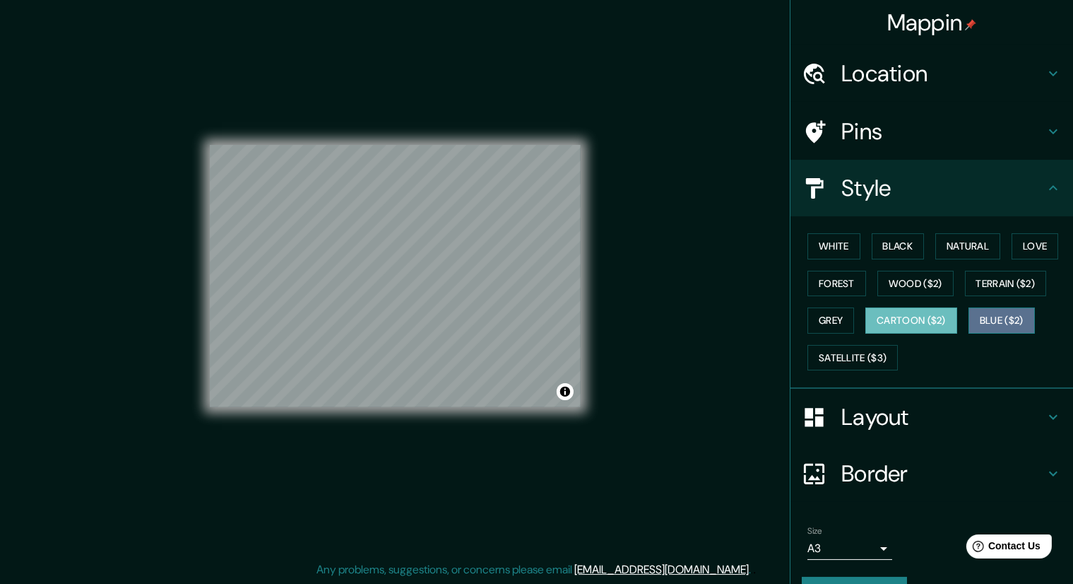
click at [996, 326] on button "Blue ($2)" at bounding box center [1002, 320] width 66 height 26
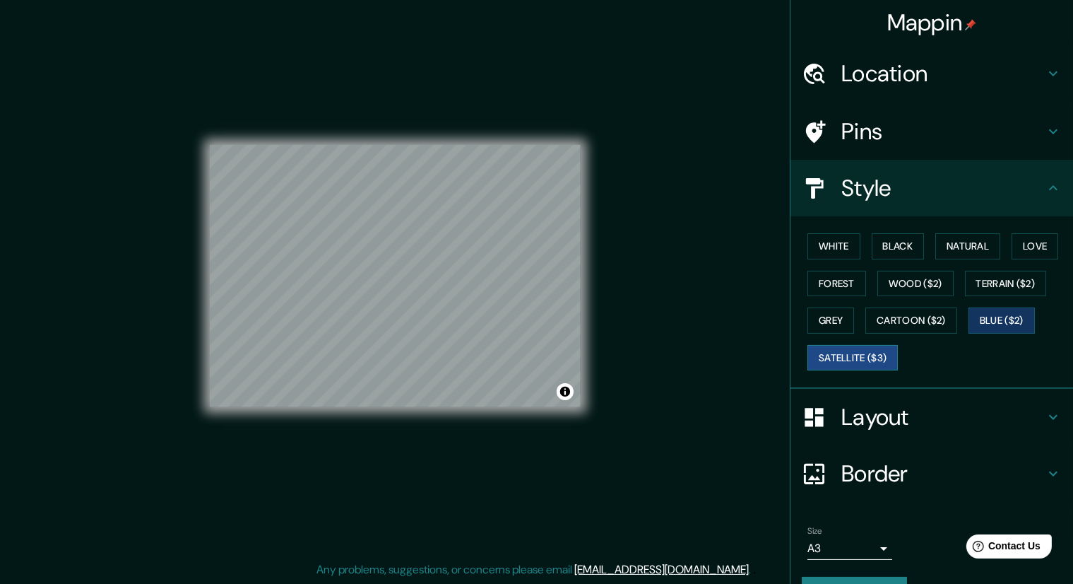
click at [834, 352] on button "Satellite ($3)" at bounding box center [853, 358] width 90 height 26
click at [984, 285] on button "Terrain ($2)" at bounding box center [1006, 284] width 82 height 26
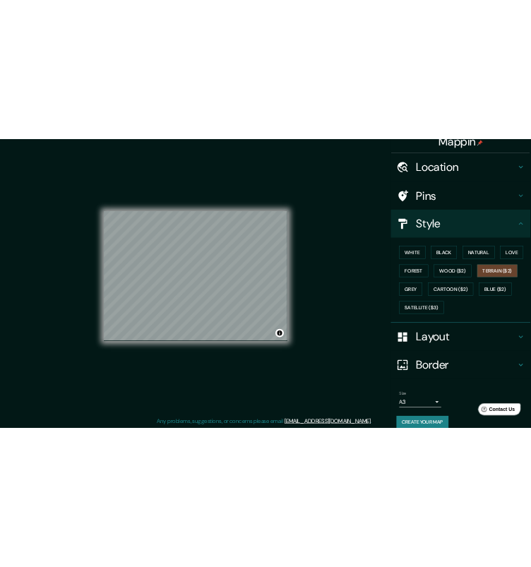
scroll to position [34, 0]
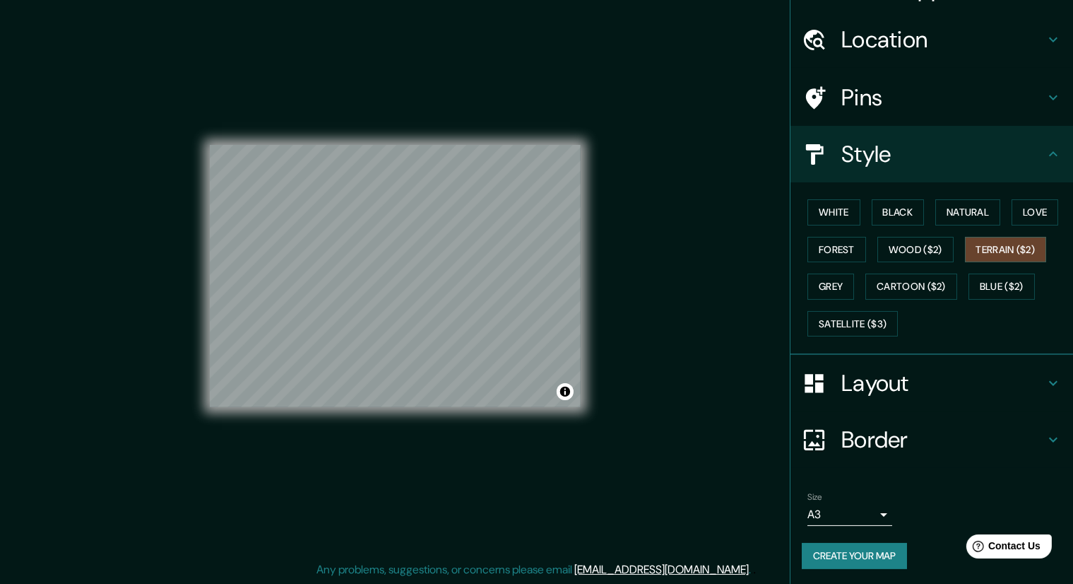
click at [860, 548] on button "Create your map" at bounding box center [854, 556] width 105 height 26
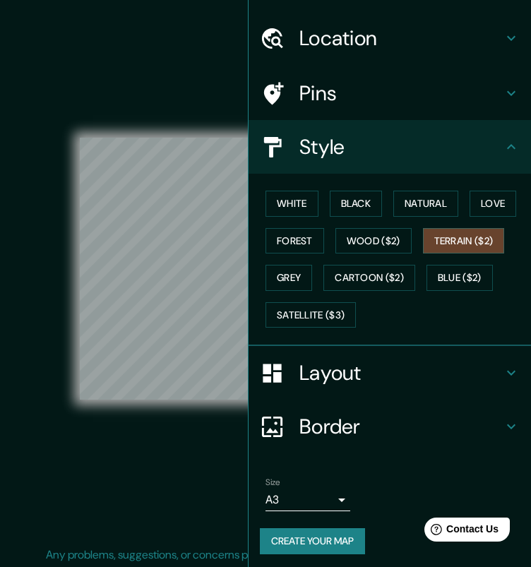
scroll to position [35, 0]
